Goal: Task Accomplishment & Management: Manage account settings

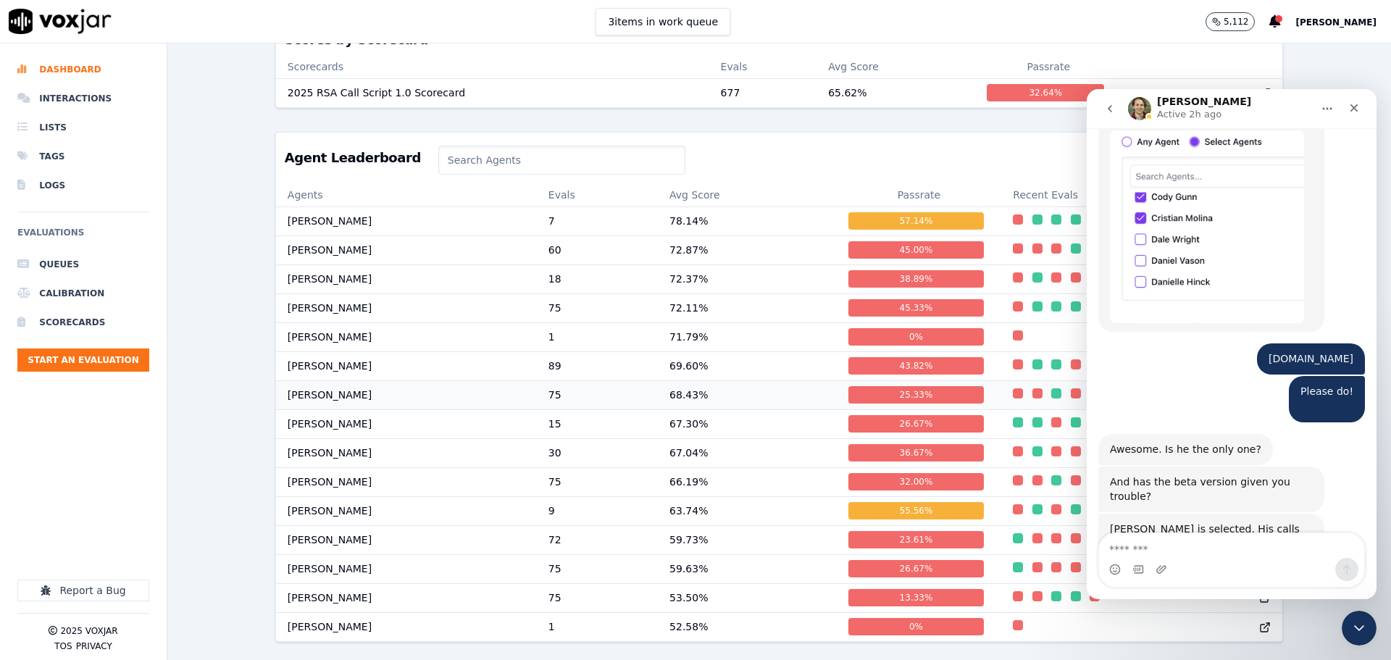
scroll to position [1, 0]
click at [1356, 104] on icon "Close" at bounding box center [1354, 108] width 12 height 12
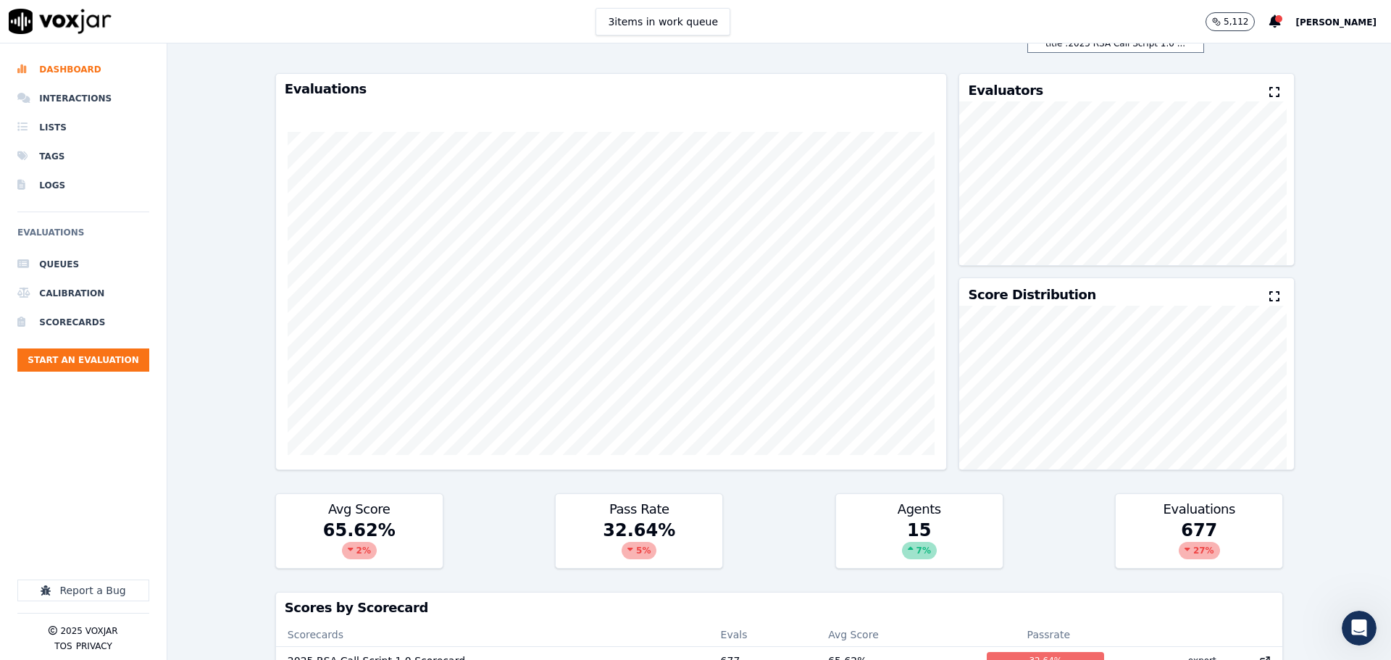
scroll to position [0, 0]
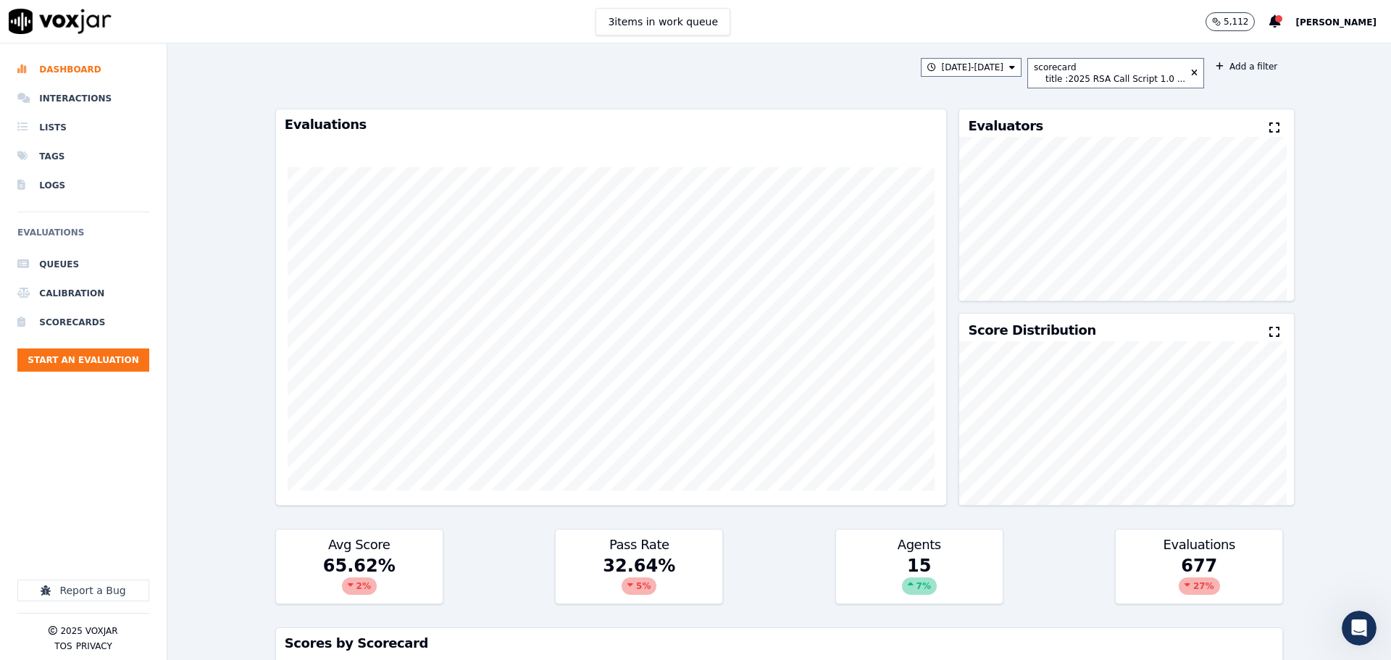
click at [1345, 24] on span "[PERSON_NAME]" at bounding box center [1336, 22] width 81 height 10
click at [1276, 51] on div "Settings" at bounding box center [1304, 48] width 155 height 23
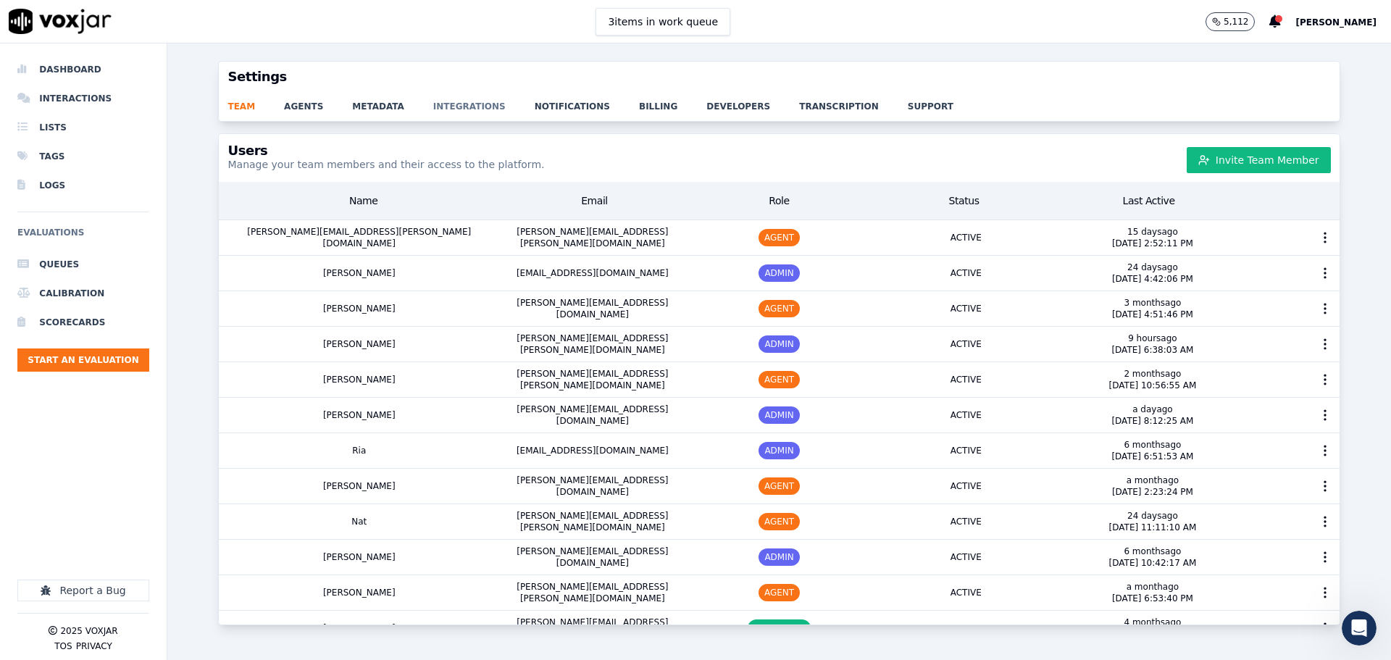
click at [433, 107] on link "integrations" at bounding box center [483, 102] width 101 height 20
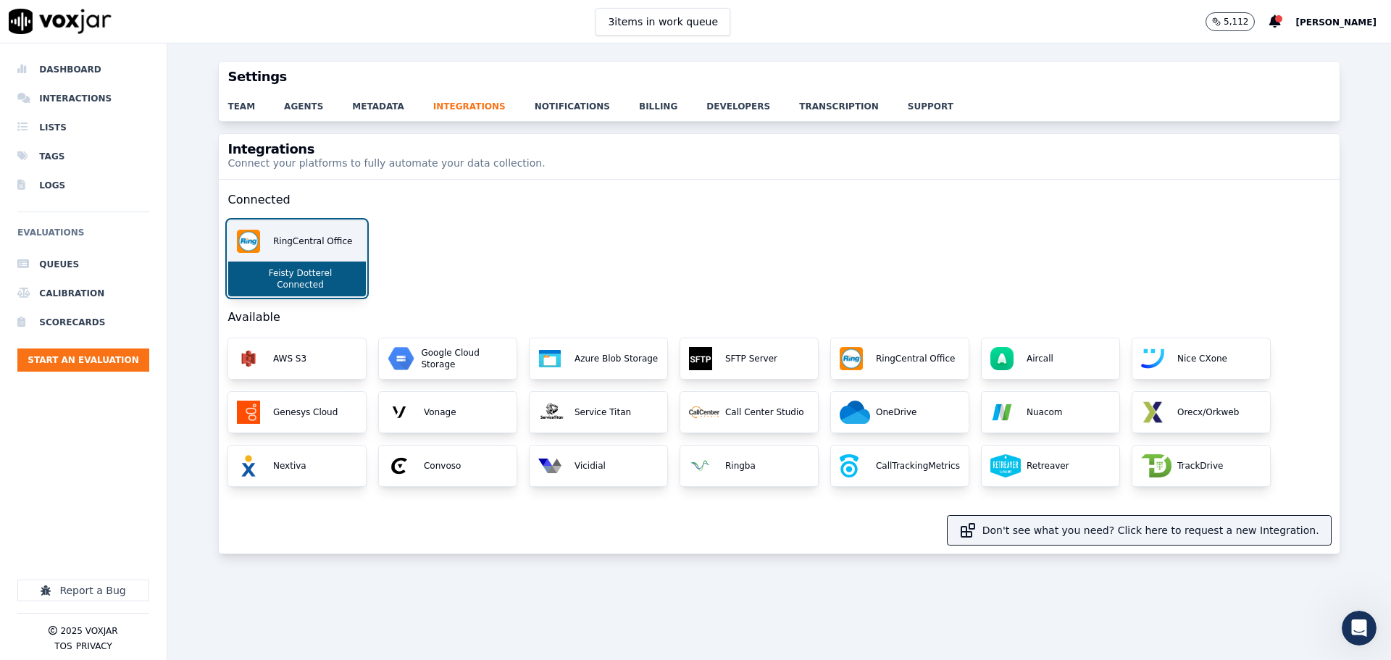
click at [299, 274] on p "Feisty Dotterel" at bounding box center [298, 273] width 70 height 12
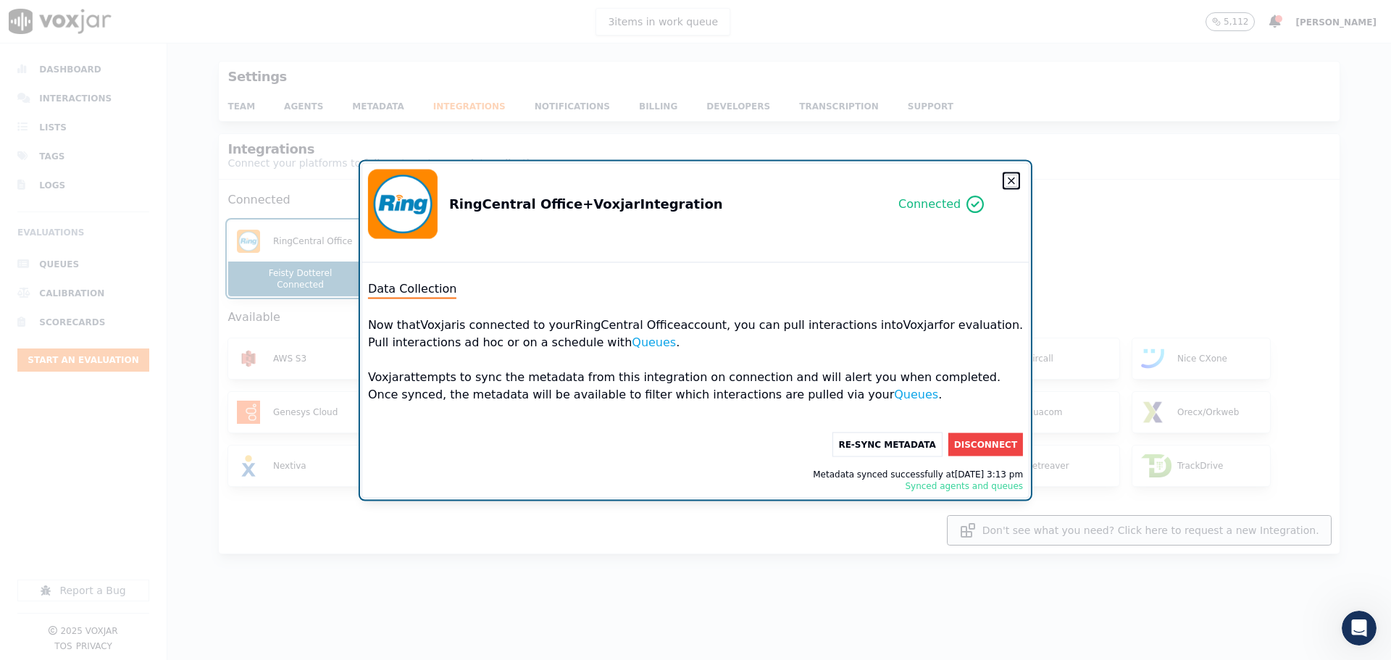
click at [1006, 180] on icon "button" at bounding box center [1012, 181] width 12 height 12
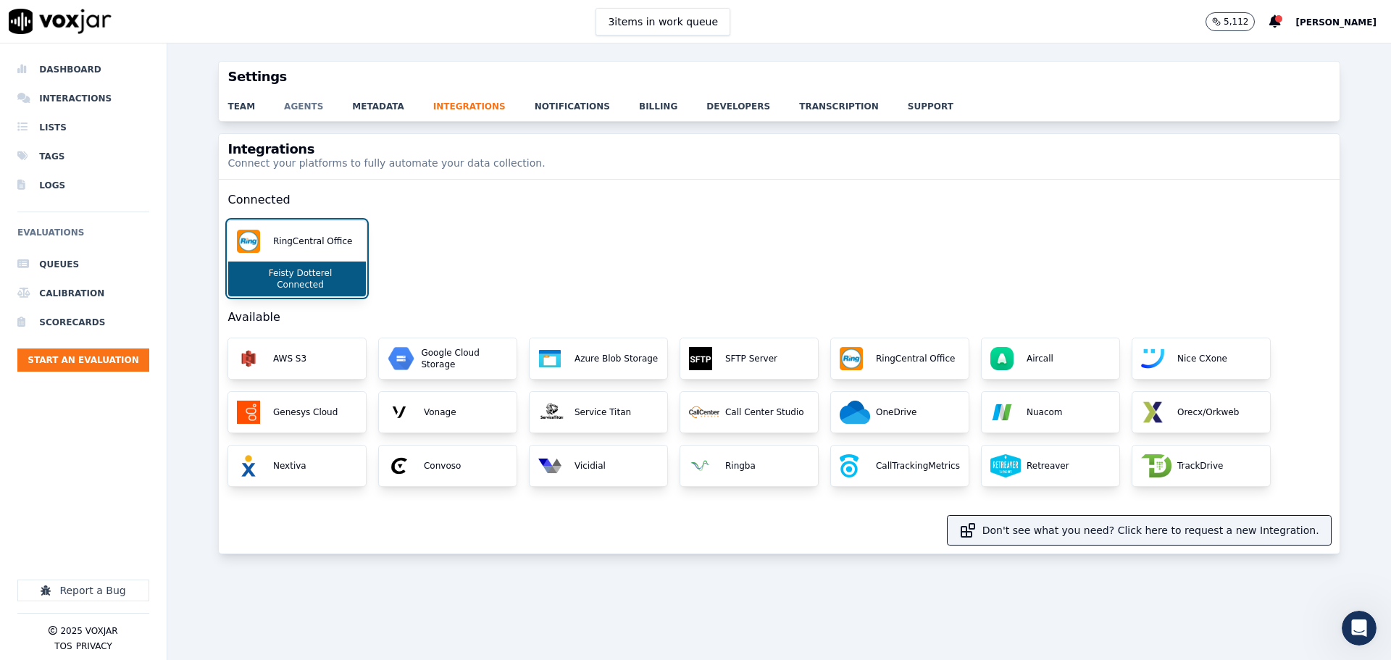
click at [297, 109] on link "agents" at bounding box center [318, 102] width 68 height 20
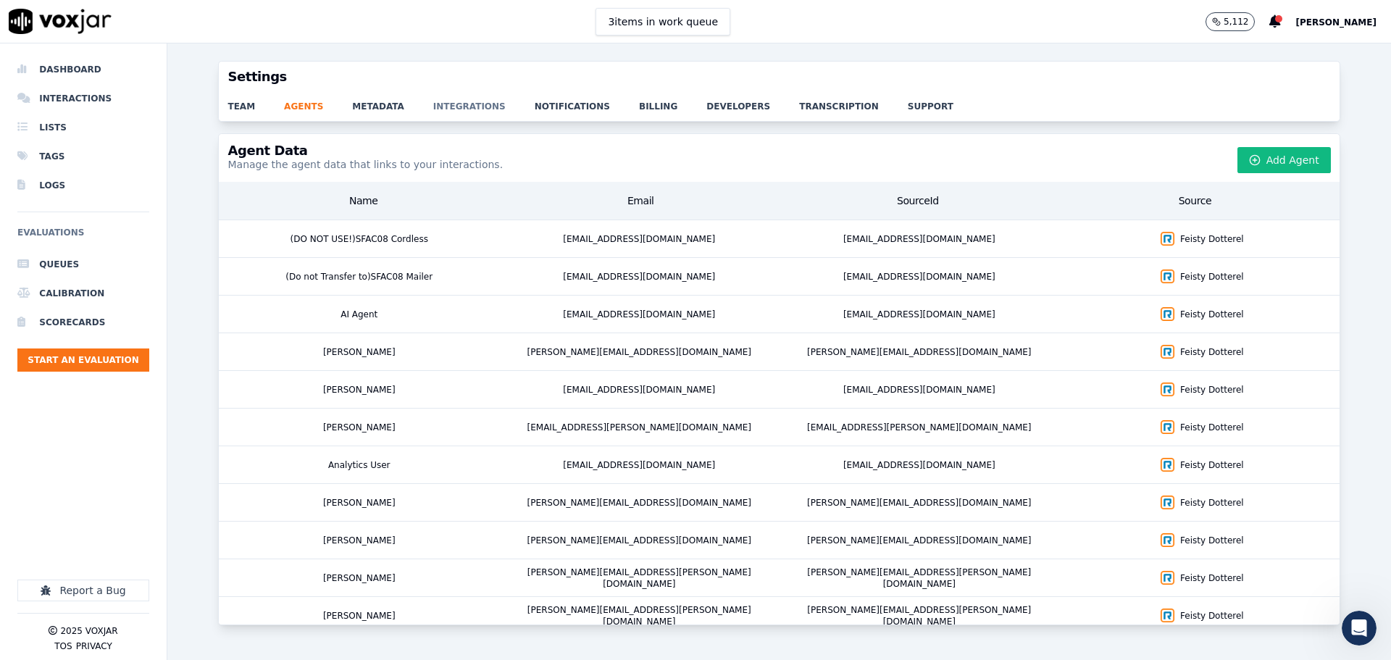
click at [447, 107] on link "integrations" at bounding box center [483, 102] width 101 height 20
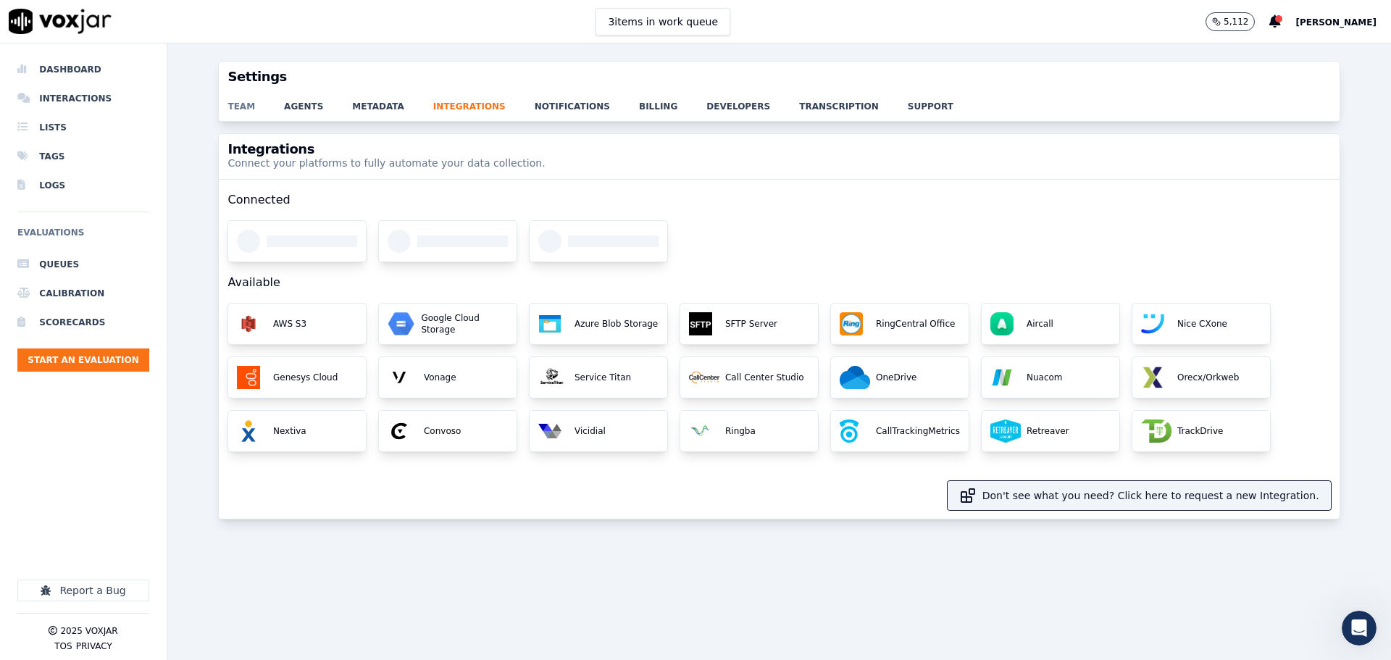
click at [242, 108] on link "team" at bounding box center [256, 102] width 57 height 20
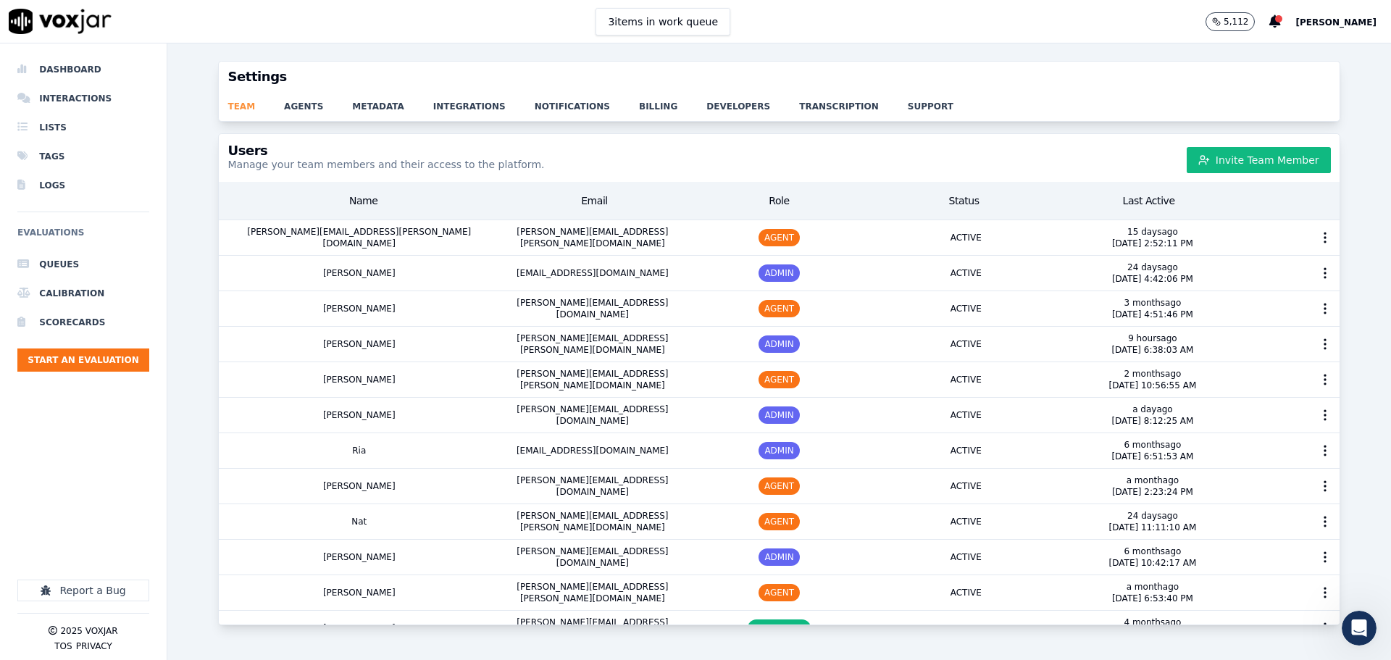
click at [243, 111] on link "team" at bounding box center [256, 102] width 57 height 20
click at [68, 131] on li "Lists" at bounding box center [83, 127] width 132 height 29
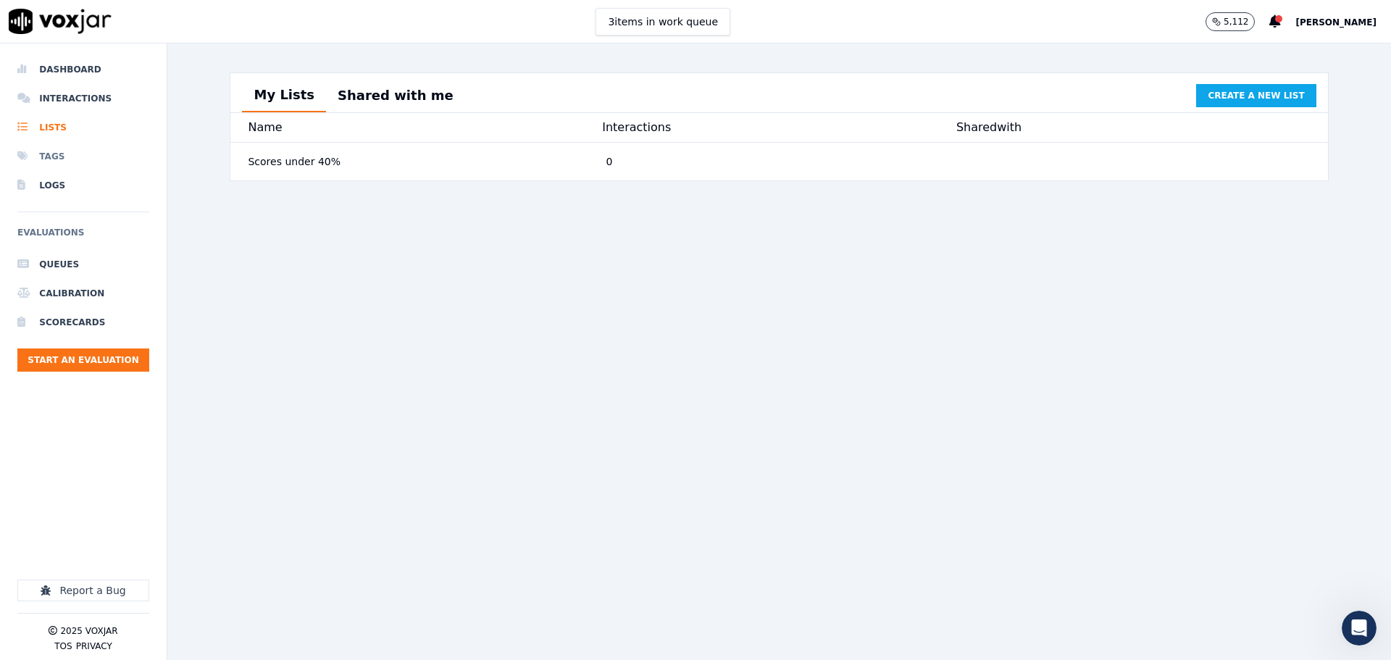
click at [79, 153] on li "Tags" at bounding box center [83, 156] width 132 height 29
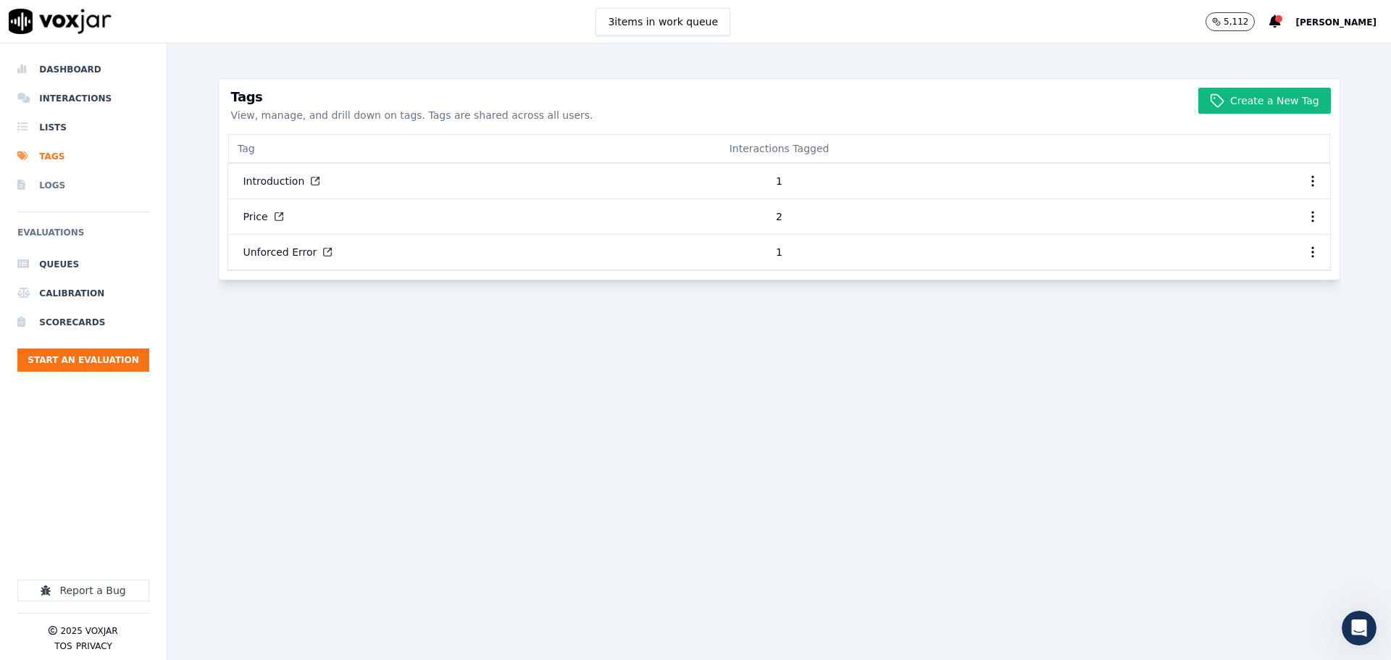
click at [57, 192] on li "Logs" at bounding box center [83, 185] width 132 height 29
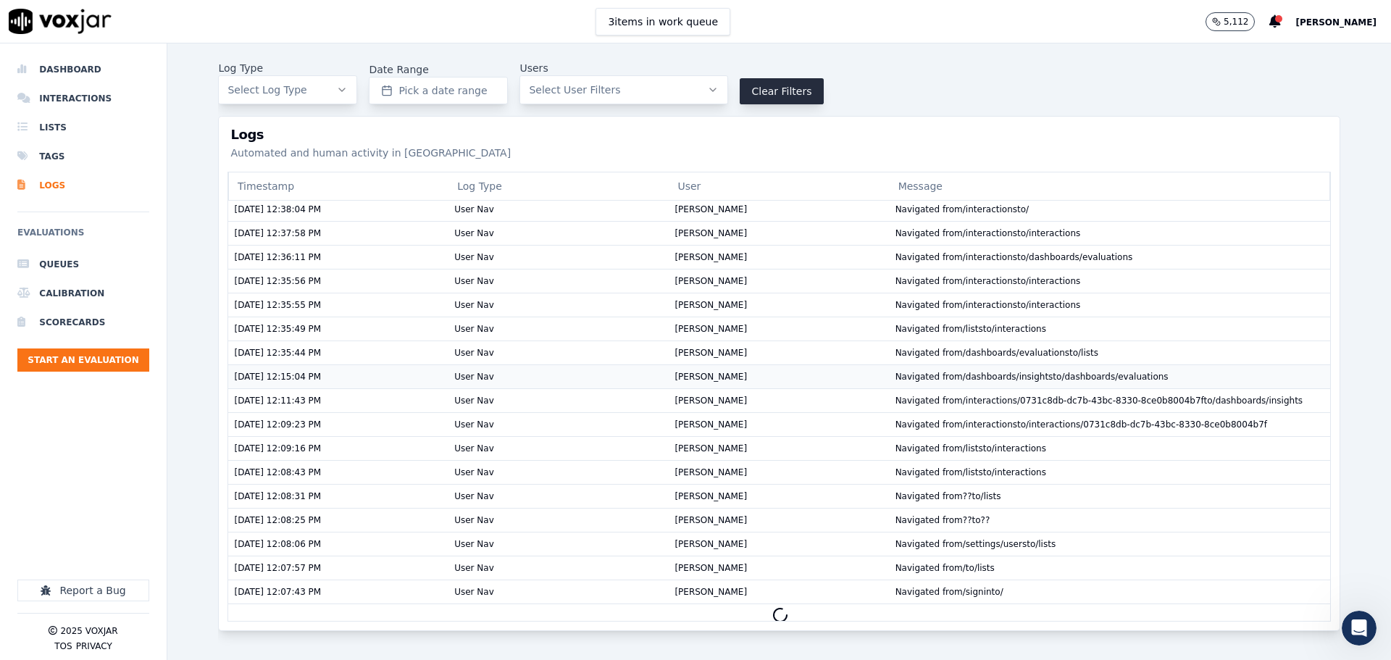
scroll to position [571, 0]
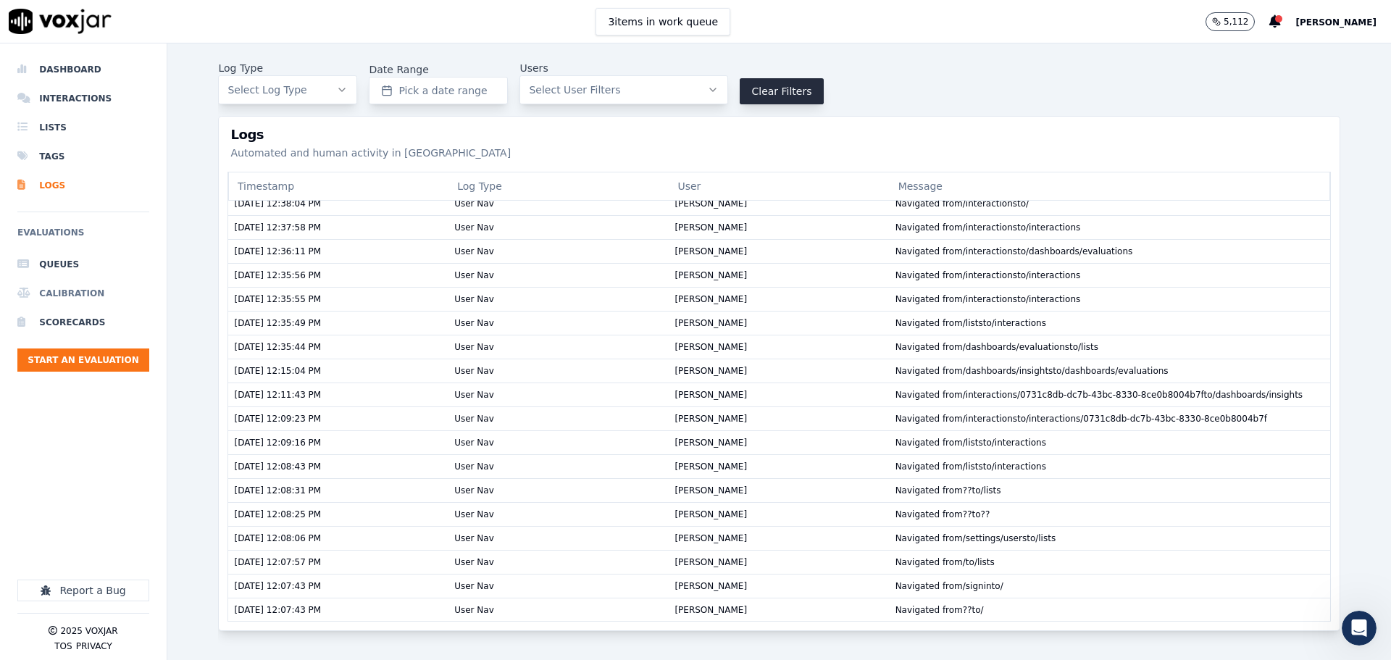
click at [59, 298] on li "Calibration" at bounding box center [83, 293] width 132 height 29
